Goal: Check status

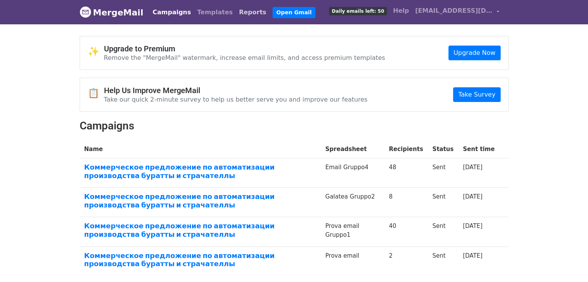
click at [236, 13] on link "Reports" at bounding box center [253, 12] width 34 height 15
click at [253, 164] on link "Коммерческое предложение по автоматизации производства буратты и страчателлы" at bounding box center [200, 171] width 232 height 17
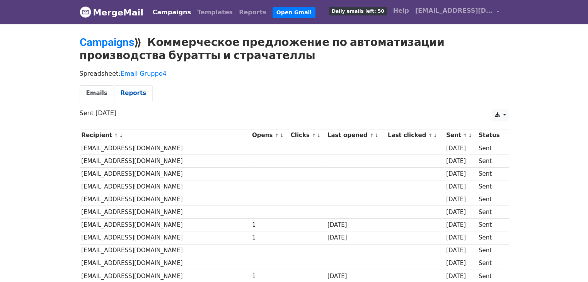
click at [132, 94] on link "Reports" at bounding box center [133, 93] width 39 height 16
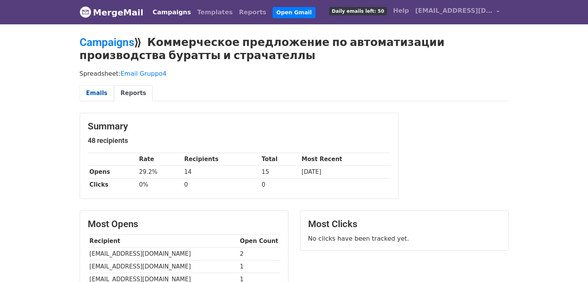
click at [91, 92] on link "Emails" at bounding box center [97, 93] width 34 height 16
